Goal: Information Seeking & Learning: Find specific fact

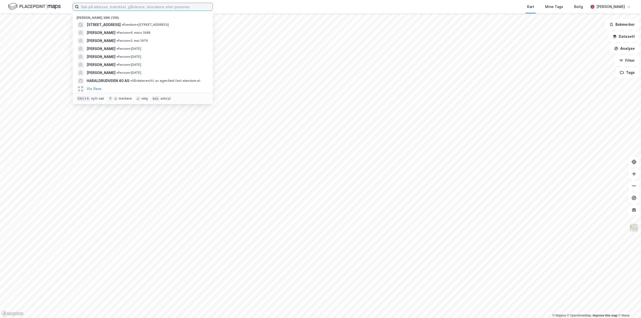
click at [119, 6] on input at bounding box center [146, 7] width 134 height 8
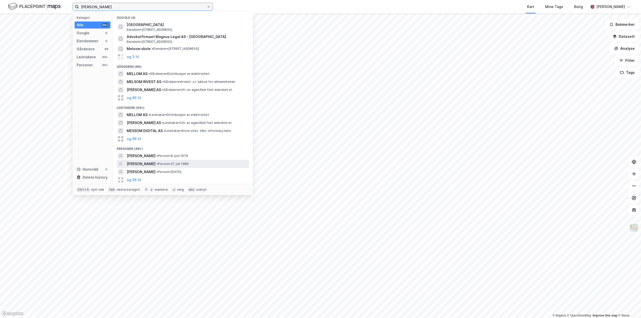
type input "[PERSON_NAME]"
click at [144, 164] on span "[PERSON_NAME]" at bounding box center [141, 164] width 29 height 6
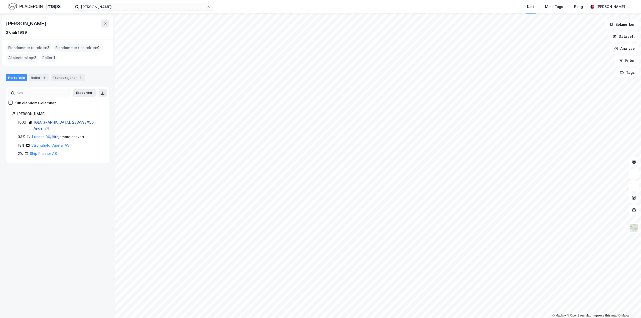
click at [43, 123] on link "[GEOGRAPHIC_DATA], 233/538/0/0 - Andel 74" at bounding box center [65, 125] width 63 height 10
click at [68, 80] on div "Transaksjoner 4" at bounding box center [68, 77] width 34 height 7
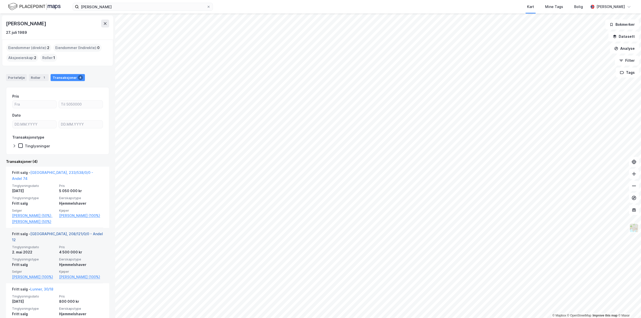
click at [66, 234] on link "[GEOGRAPHIC_DATA], 208/121/0/0 - Andel 12" at bounding box center [57, 237] width 91 height 10
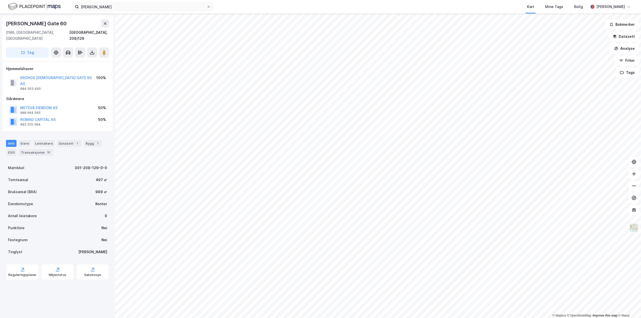
drag, startPoint x: 72, startPoint y: 22, endPoint x: 0, endPoint y: 25, distance: 72.4
click at [0, 25] on div "[PERSON_NAME] Gate [GEOGRAPHIC_DATA], 208/129 Tag Hjemmelshaver KROHGS CHRISTIA…" at bounding box center [57, 166] width 115 height 304
copy div "[PERSON_NAME] Gate 60"
